Goal: Task Accomplishment & Management: Manage account settings

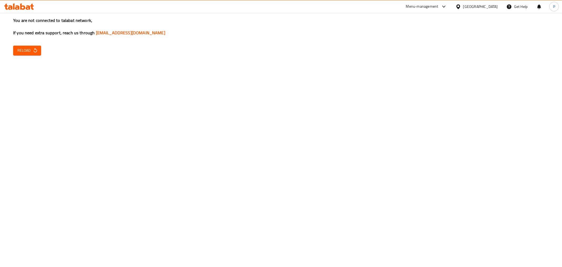
drag, startPoint x: 36, startPoint y: 55, endPoint x: 32, endPoint y: 53, distance: 4.6
click at [33, 53] on div "You are not connected to talabat network, If you need extra support, reach us t…" at bounding box center [281, 133] width 562 height 267
click at [32, 53] on span "Reload" at bounding box center [26, 50] width 19 height 7
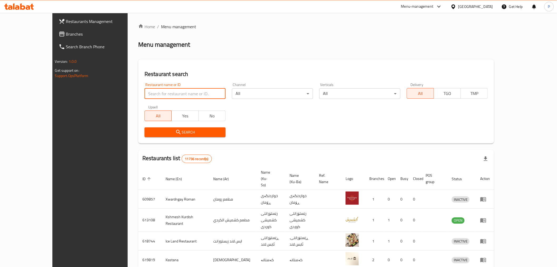
click at [148, 91] on input "search" at bounding box center [185, 93] width 81 height 11
click at [412, 146] on div "Home / Menu management Menu management Restaurant search Restaurant name or ID …" at bounding box center [316, 211] width 356 height 376
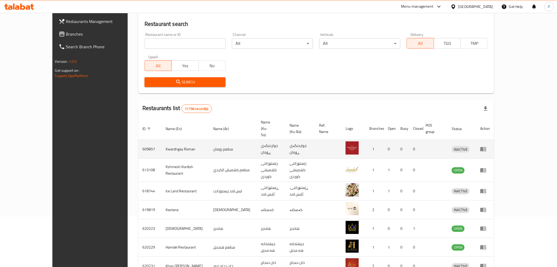
scroll to position [88, 0]
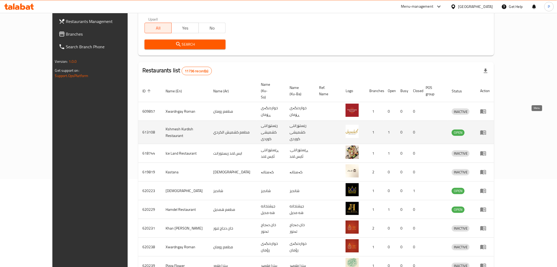
click at [487, 129] on icon "enhanced table" at bounding box center [483, 132] width 6 height 6
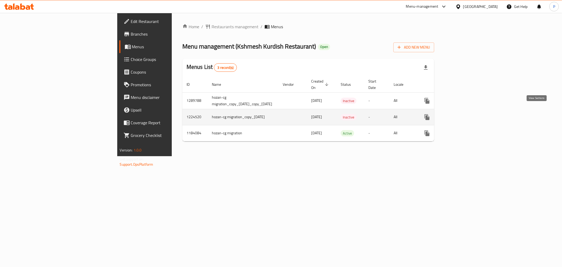
click at [468, 114] on icon "enhanced table" at bounding box center [465, 117] width 6 height 6
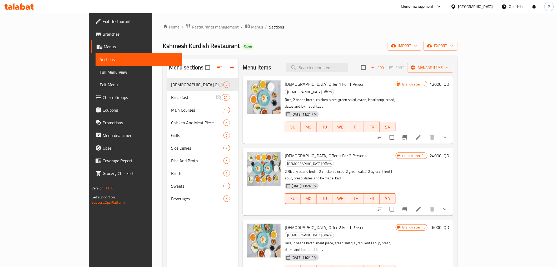
click at [426, 132] on li at bounding box center [418, 136] width 15 height 9
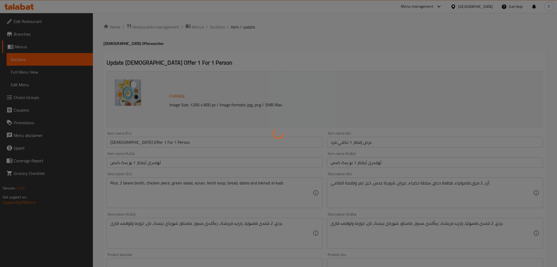
type input "إختيارك من:"
type input "هەڵبژاردنت لە:"
type input "1"
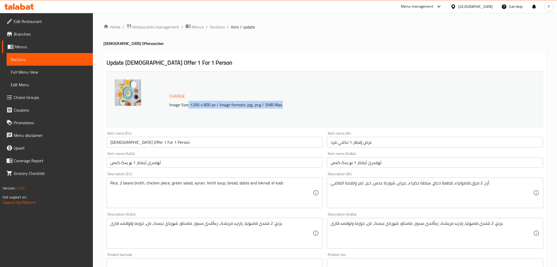
drag, startPoint x: 189, startPoint y: 106, endPoint x: 296, endPoint y: 106, distance: 107.2
click at [296, 106] on p "Image Size: 1200 x 800 px / Image formats: jpg, png / 5MB Max." at bounding box center [324, 104] width 315 height 6
copy p ": 1200 x 800 px / Image formats: jpg, png / 5MB Max."
click at [249, 106] on p "Image Size: 1200 x 800 px / Image formats: jpg, png / 5MB Max." at bounding box center [324, 104] width 315 height 6
drag, startPoint x: 170, startPoint y: 107, endPoint x: 296, endPoint y: 110, distance: 126.2
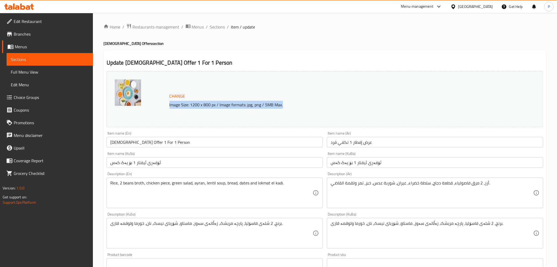
click at [296, 110] on div "Change Image Size: 1200 x 800 px / Image formats: jpg, png / 5MB Max." at bounding box center [325, 99] width 437 height 56
copy p "Image Size: 1200 x 800 px / Image formats: jpg, png / 5MB Max."
click at [212, 27] on span "Sections" at bounding box center [217, 27] width 15 height 6
